Goal: Task Accomplishment & Management: Complete application form

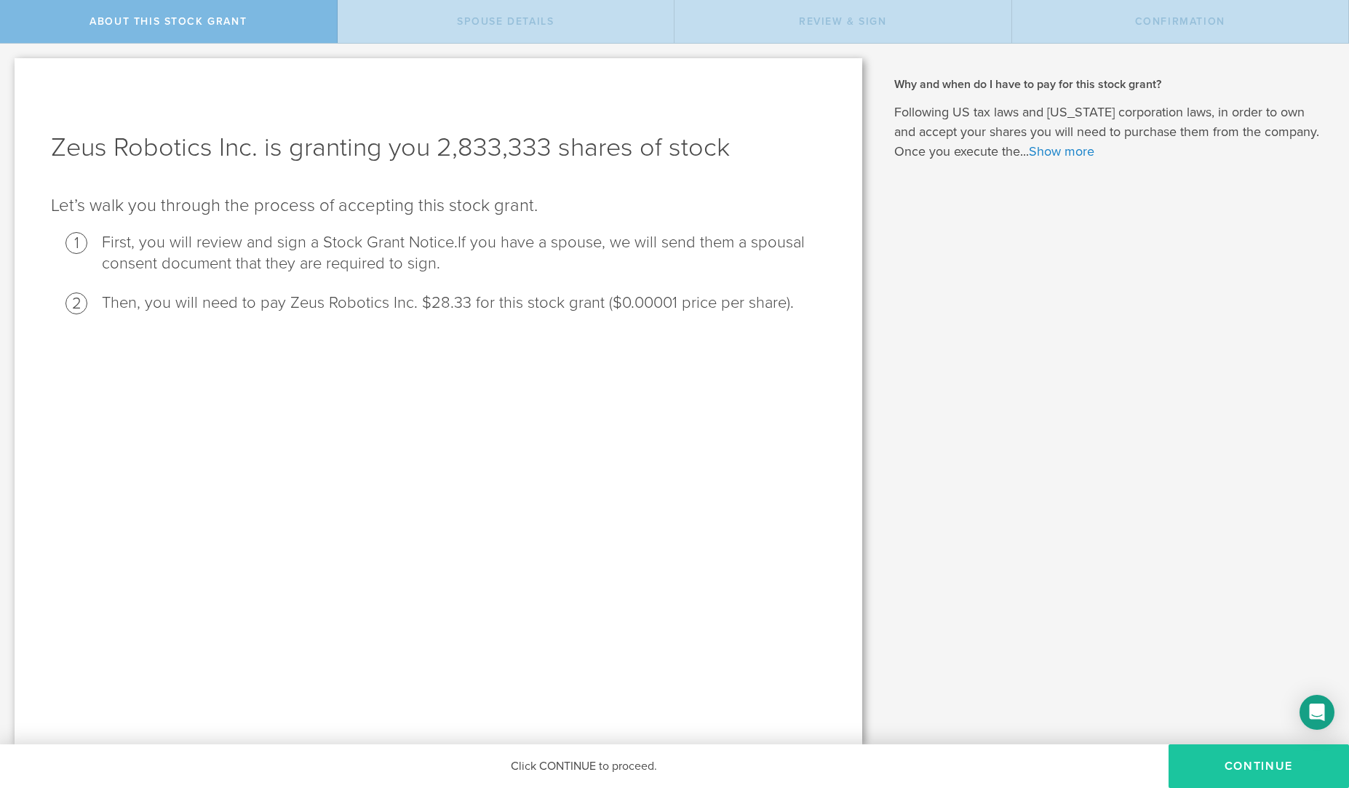
click at [1246, 761] on button "CONTINUE" at bounding box center [1259, 766] width 180 height 44
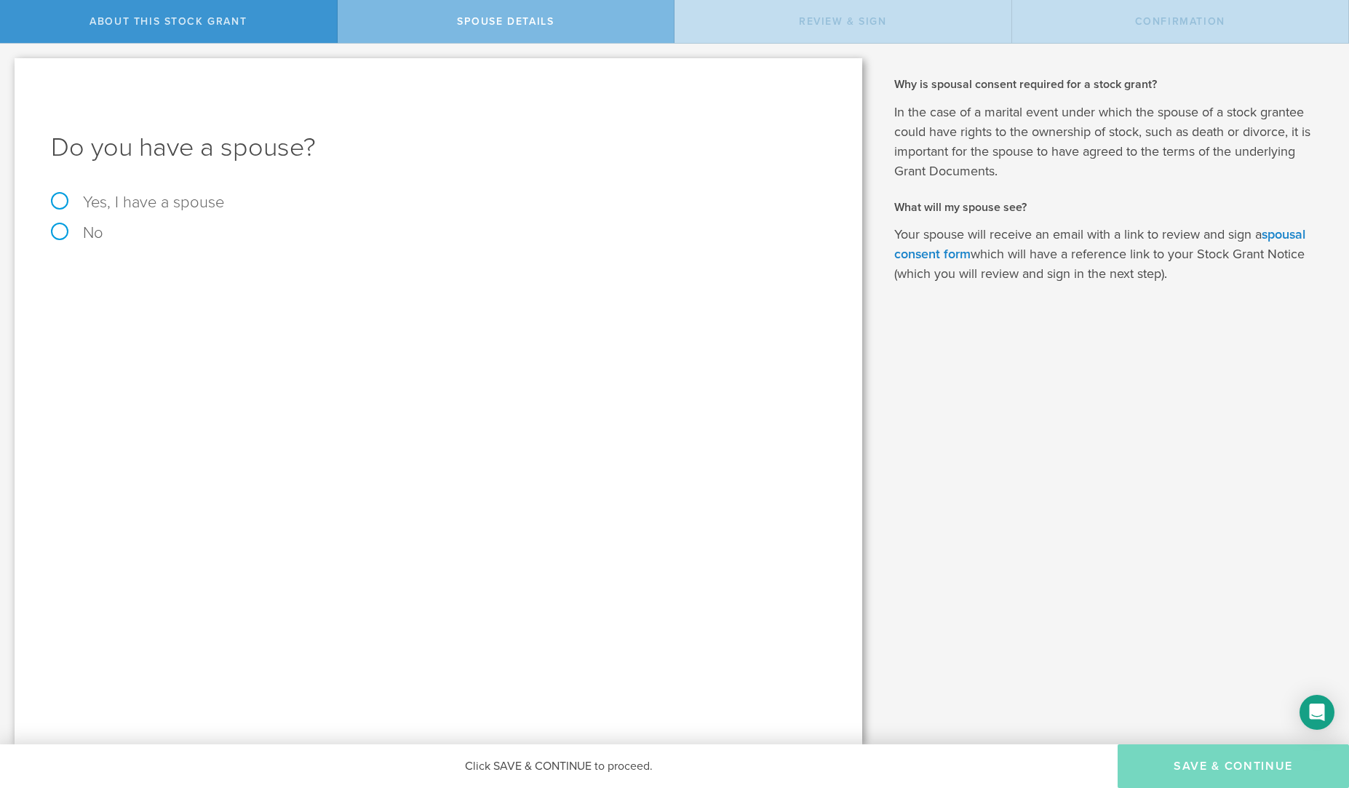
click at [63, 229] on label "No" at bounding box center [438, 233] width 775 height 16
click at [9, 67] on input "No" at bounding box center [4, 55] width 9 height 23
radio input "true"
click at [1253, 782] on button "Save & Continue" at bounding box center [1233, 766] width 231 height 44
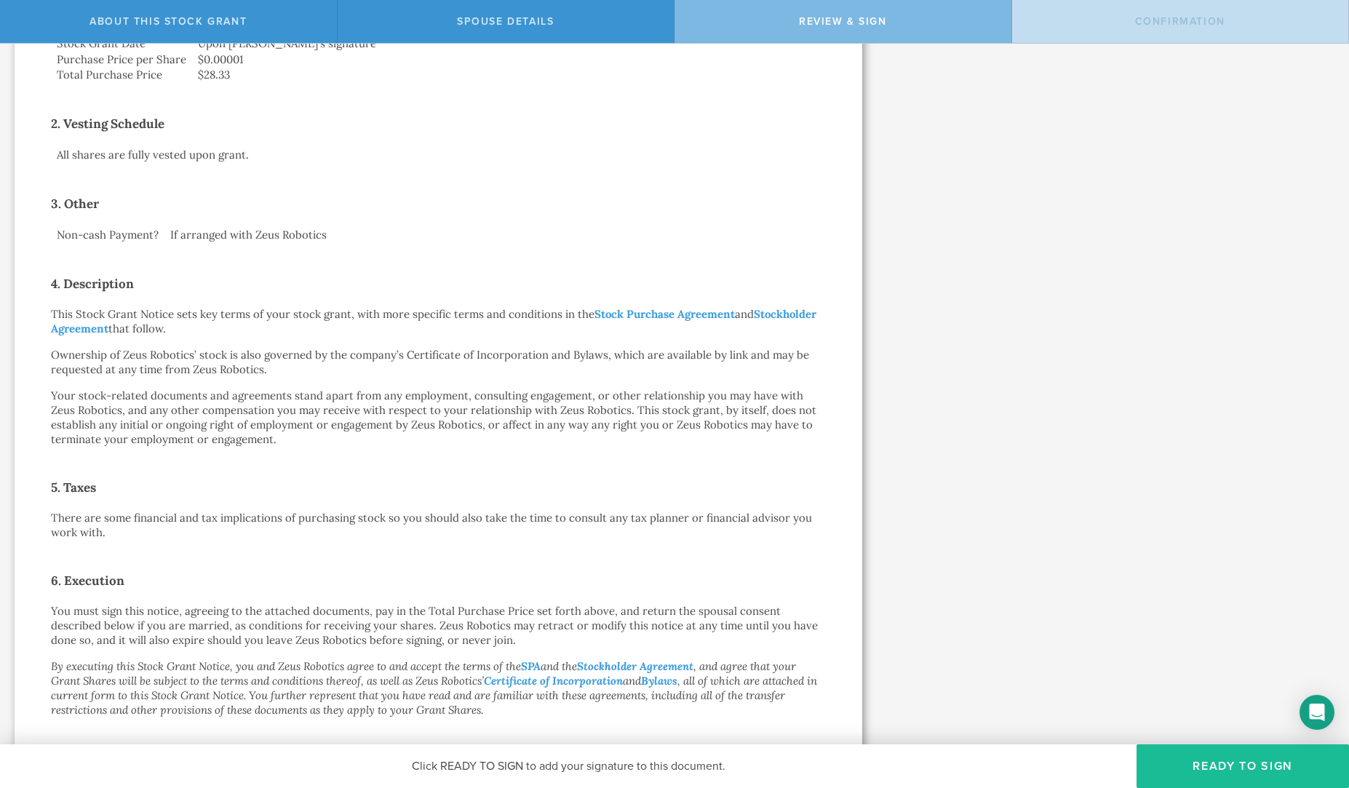
scroll to position [538, 0]
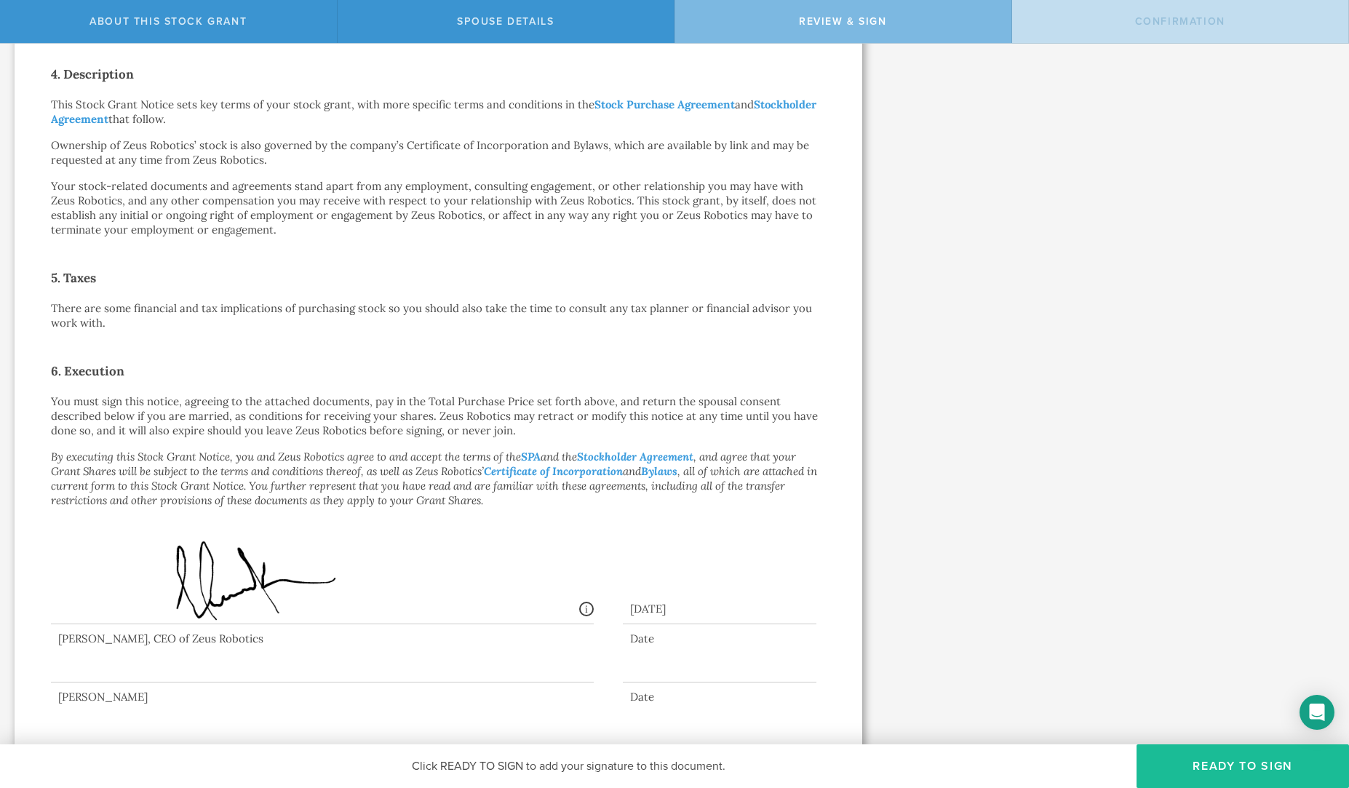
click at [413, 668] on div at bounding box center [438, 656] width 775 height 65
click at [1251, 767] on button "Ready to Sign" at bounding box center [1243, 766] width 212 height 44
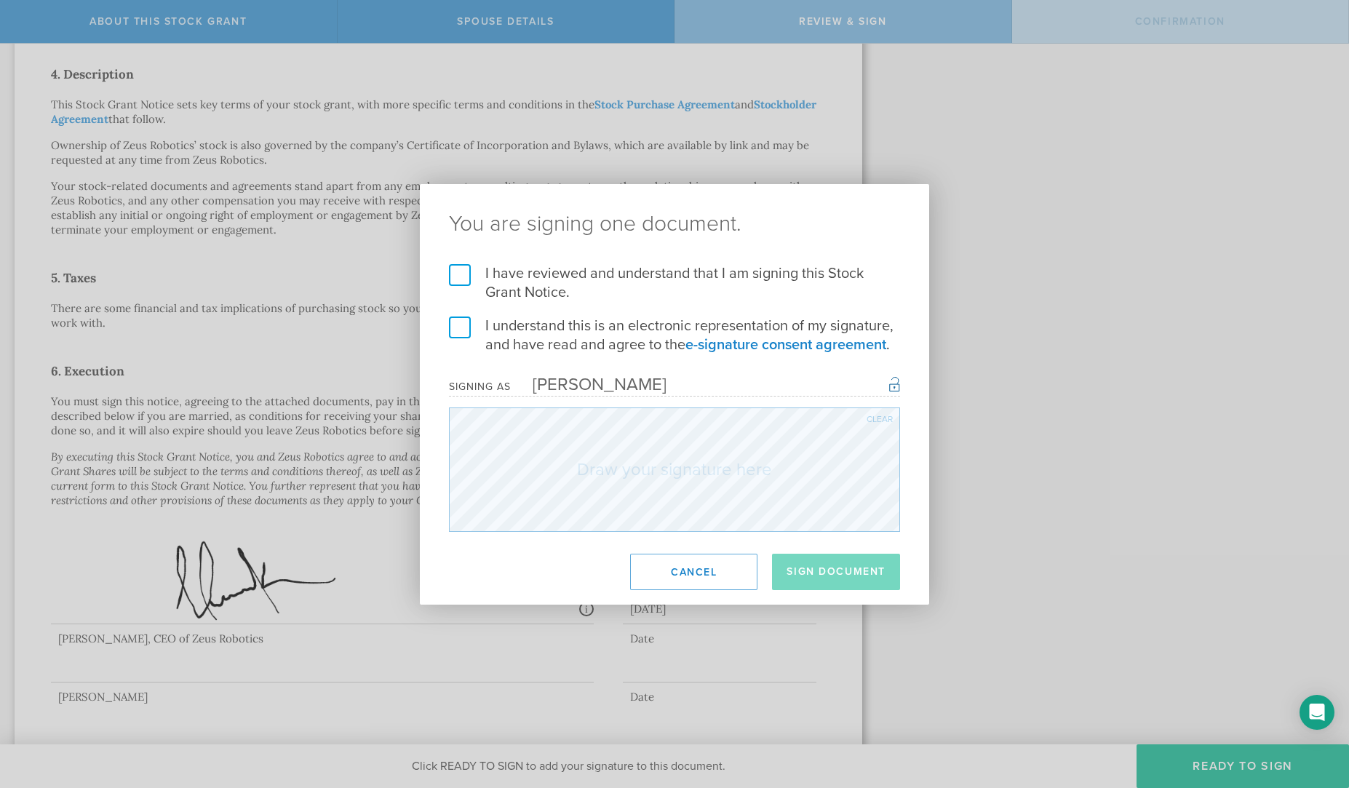
click at [459, 277] on label "I have reviewed and understand that I am signing this Stock Grant Notice." at bounding box center [674, 283] width 451 height 38
click at [0, 0] on input "I have reviewed and understand that I am signing this Stock Grant Notice." at bounding box center [0, 0] width 0 height 0
click at [455, 336] on label "I understand this is an electronic representation of my signature, and have rea…" at bounding box center [674, 336] width 451 height 38
click at [0, 0] on input "I understand this is an electronic representation of my signature, and have rea…" at bounding box center [0, 0] width 0 height 0
click at [880, 417] on div "Clear" at bounding box center [880, 419] width 26 height 9
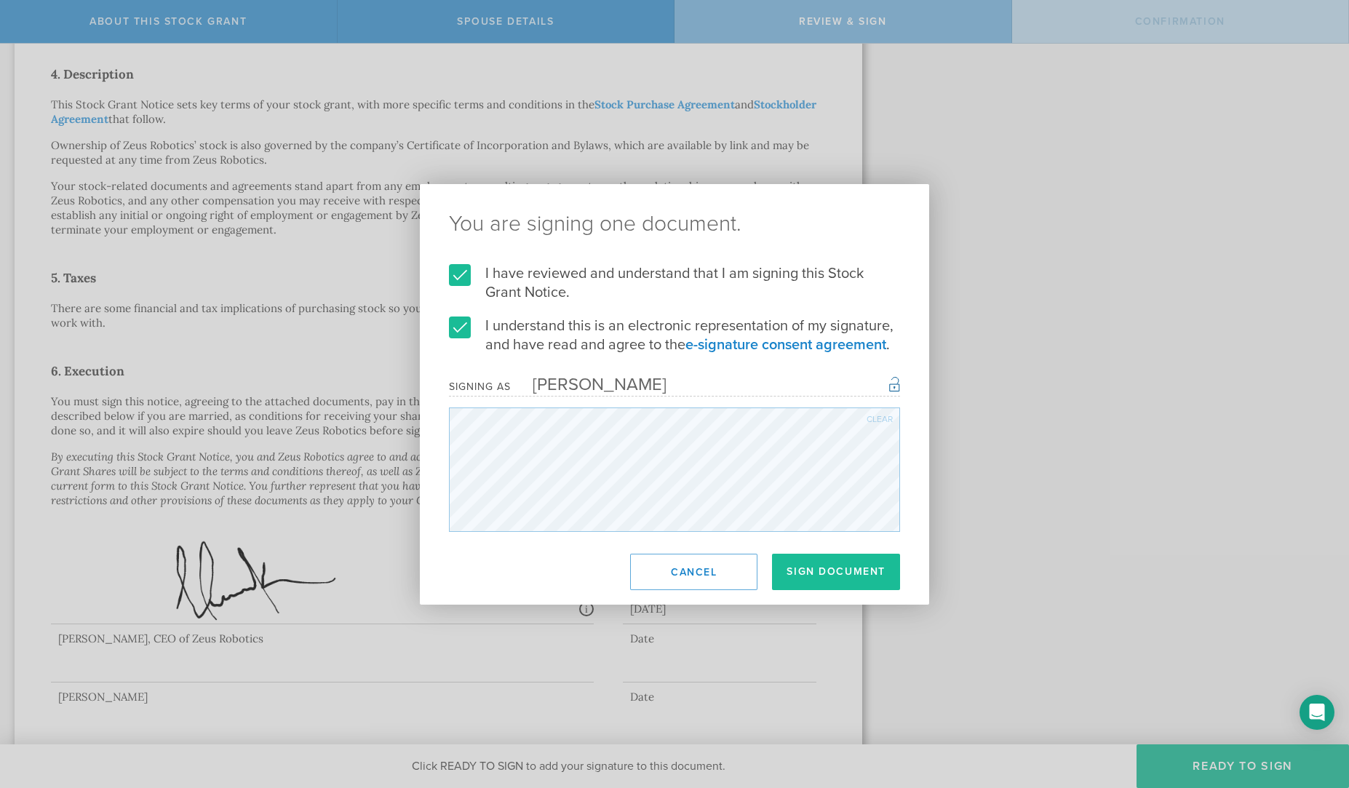
click at [875, 419] on div "Clear" at bounding box center [880, 419] width 26 height 9
click at [875, 418] on div "Clear" at bounding box center [880, 419] width 26 height 9
click at [878, 417] on div "Clear" at bounding box center [880, 419] width 26 height 9
drag, startPoint x: 881, startPoint y: 418, endPoint x: 875, endPoint y: 422, distance: 7.5
click at [881, 419] on div "Clear" at bounding box center [880, 419] width 26 height 9
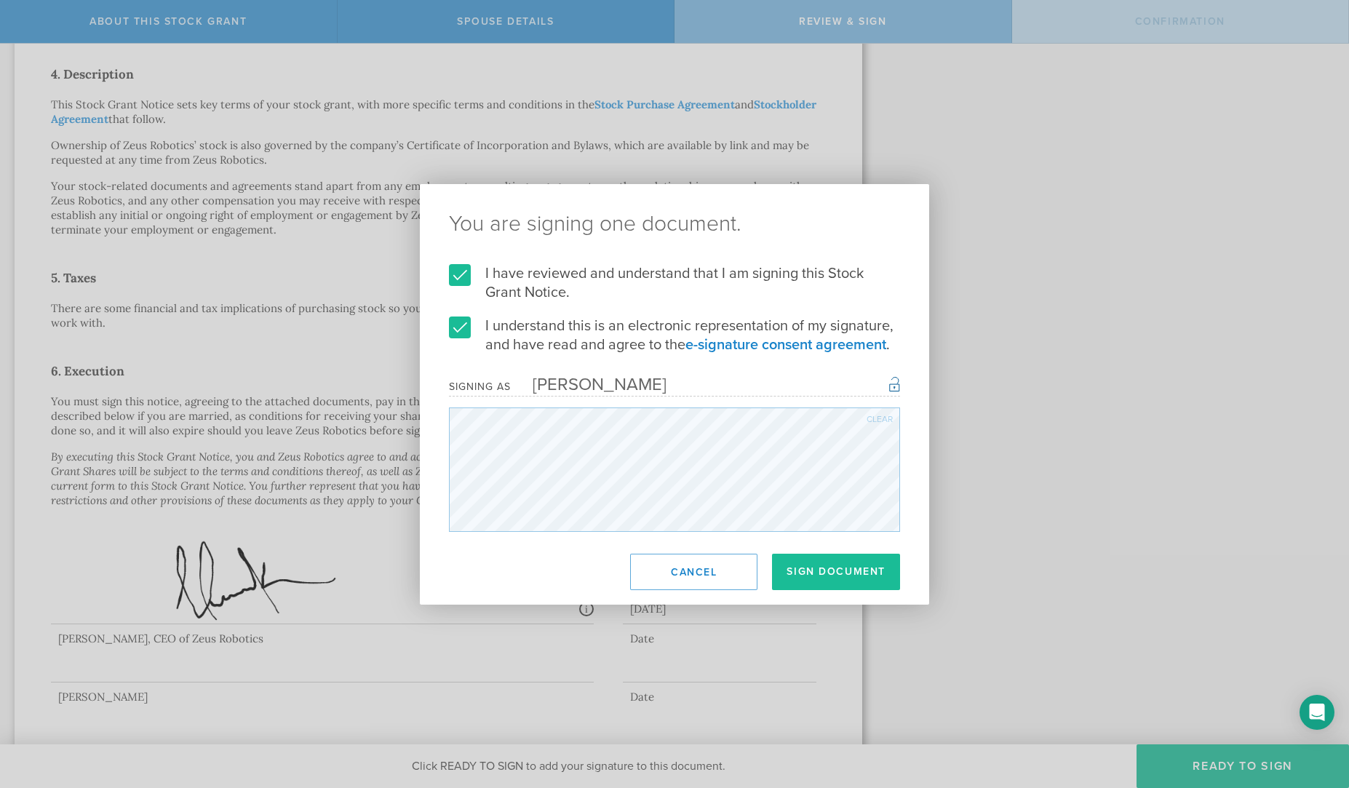
click at [870, 420] on div "Clear" at bounding box center [880, 419] width 26 height 9
click at [877, 418] on div "Clear" at bounding box center [880, 419] width 26 height 9
click at [829, 568] on button "Sign Document" at bounding box center [836, 572] width 128 height 36
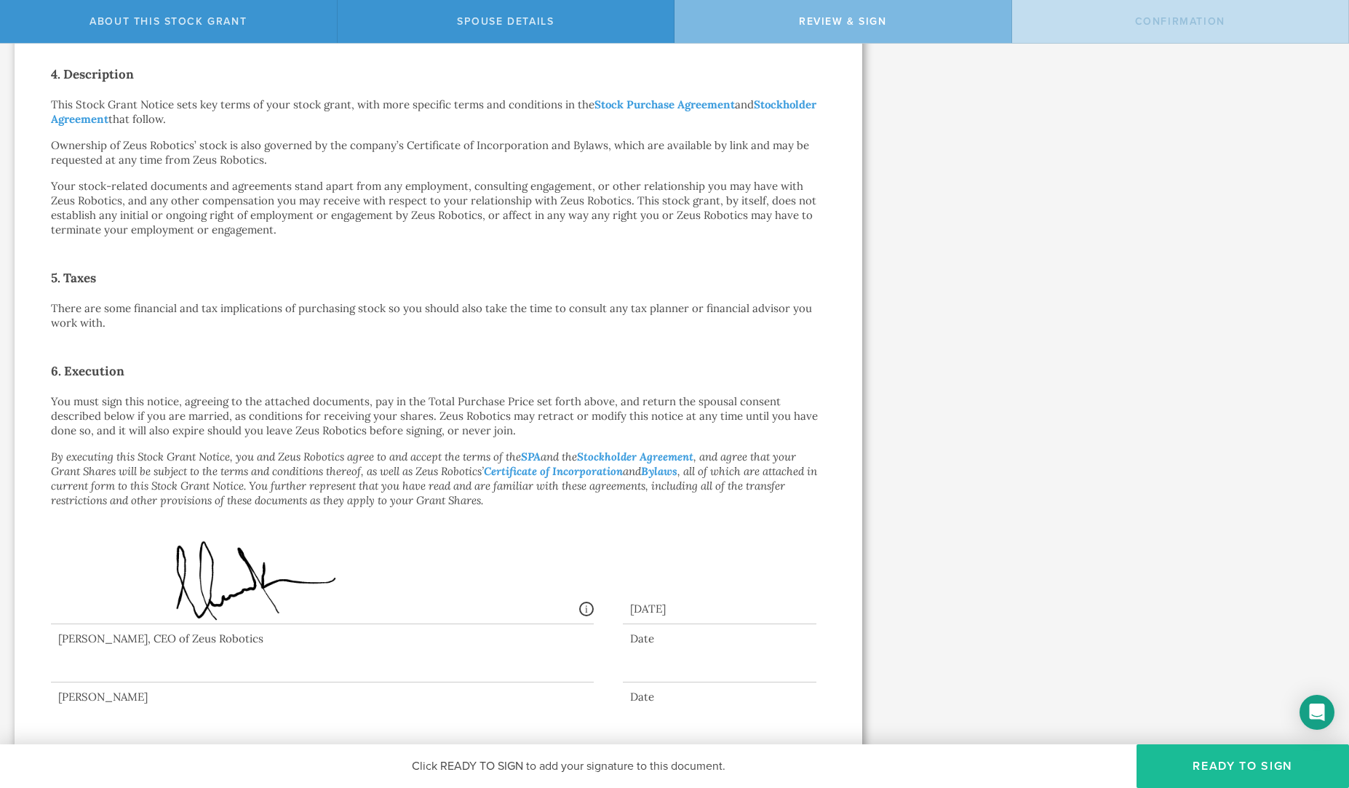
scroll to position [0, 0]
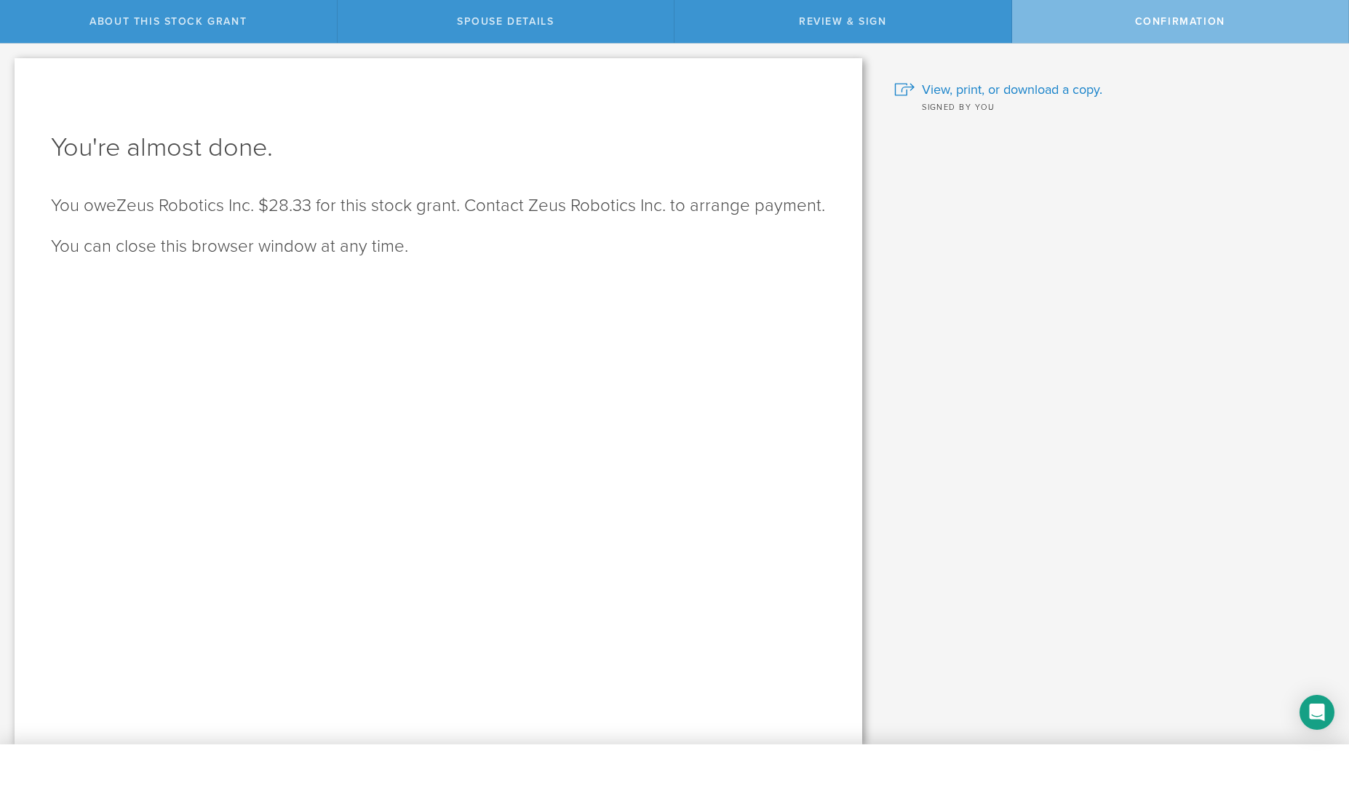
click at [1195, 22] on span "Confirmation" at bounding box center [1180, 21] width 90 height 12
drag, startPoint x: 686, startPoint y: 201, endPoint x: 683, endPoint y: 194, distance: 7.8
click at [686, 201] on p "You owe Zeus Robotics Inc. $28.33 for this stock grant. Contact Zeus Robotics I…" at bounding box center [438, 205] width 775 height 23
